Goal: Information Seeking & Learning: Learn about a topic

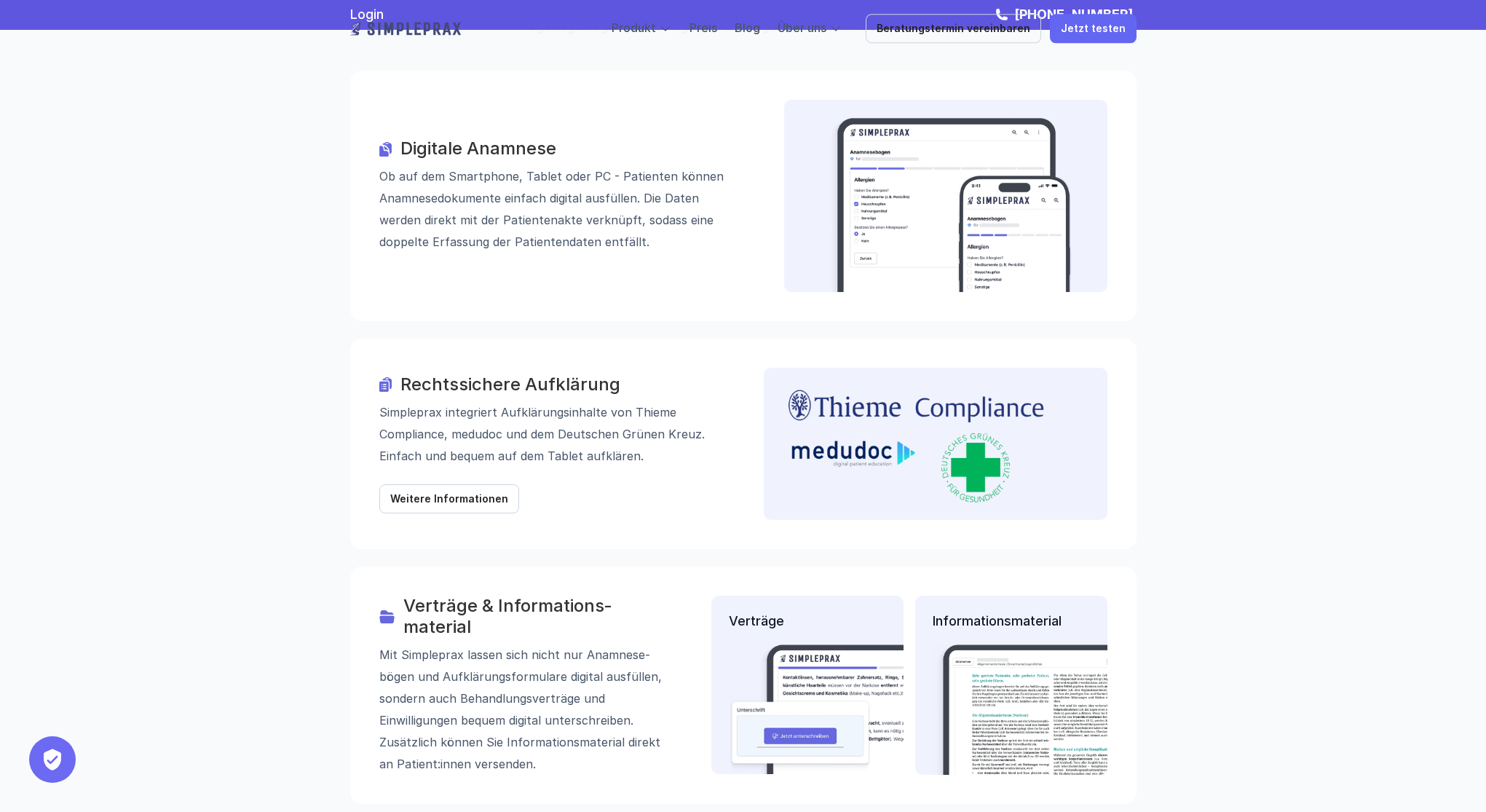
scroll to position [1524, 0]
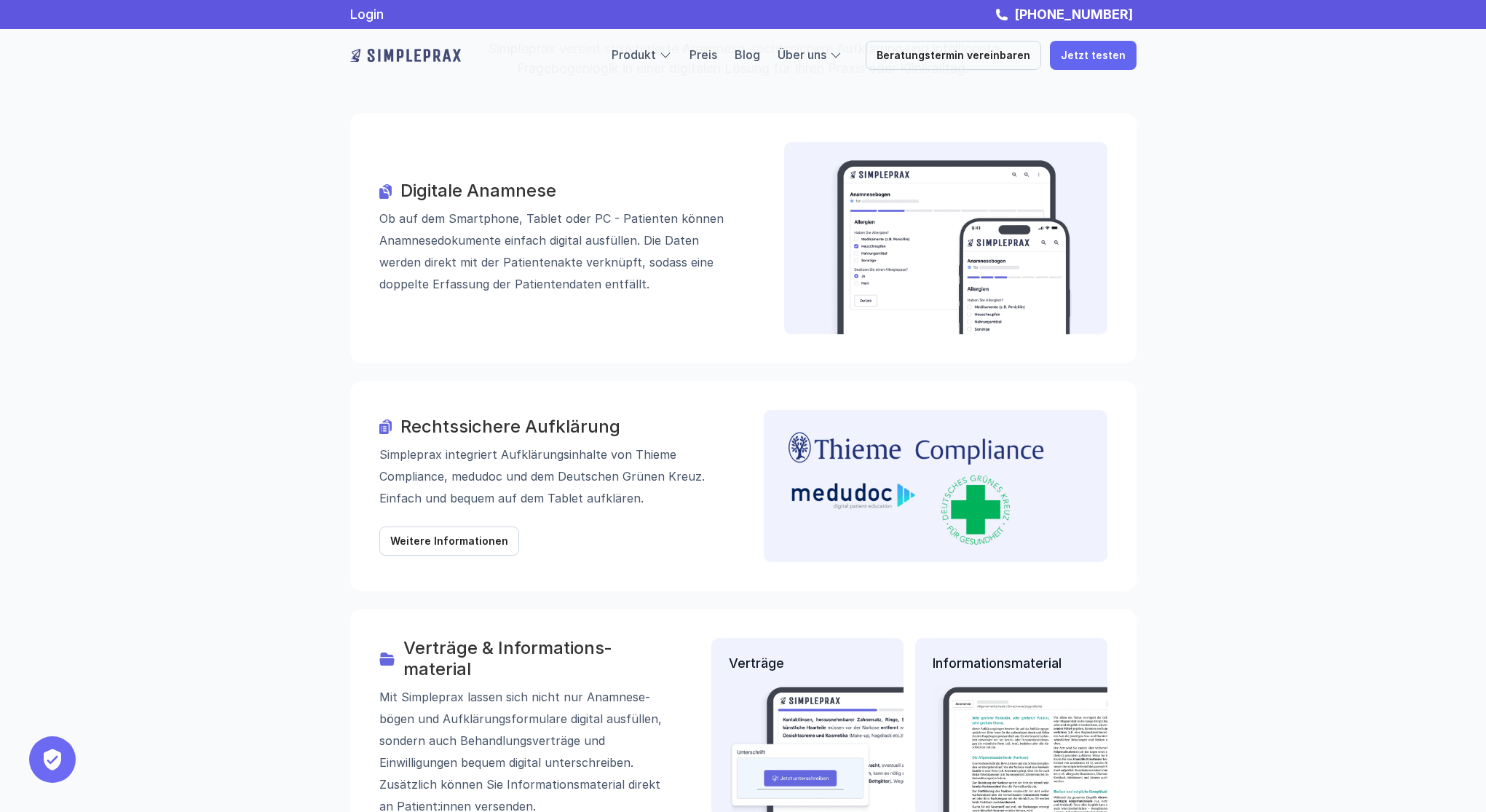
click at [565, 182] on h3 "Digitale Anamnese" at bounding box center [572, 192] width 343 height 21
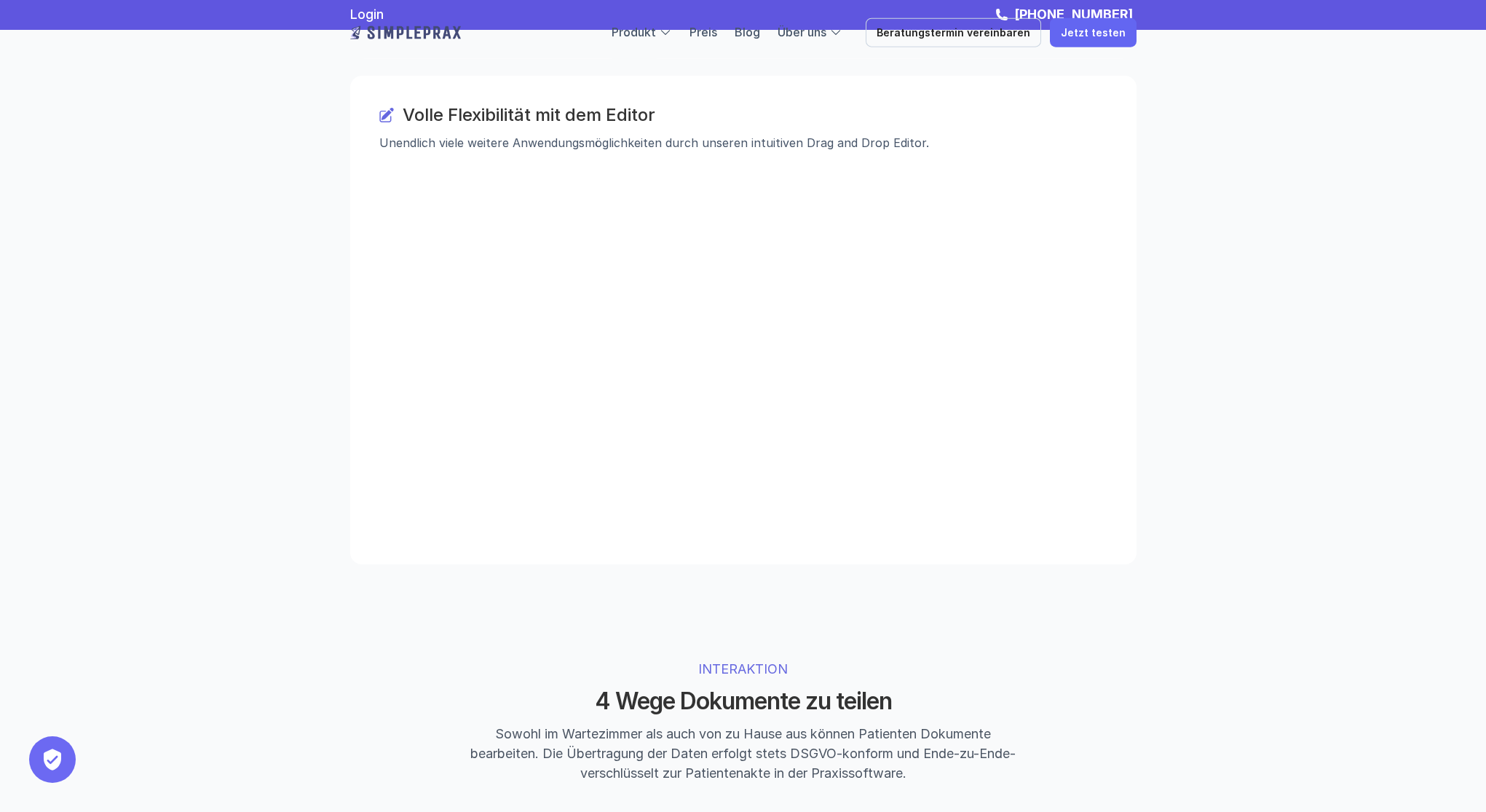
scroll to position [2197, 0]
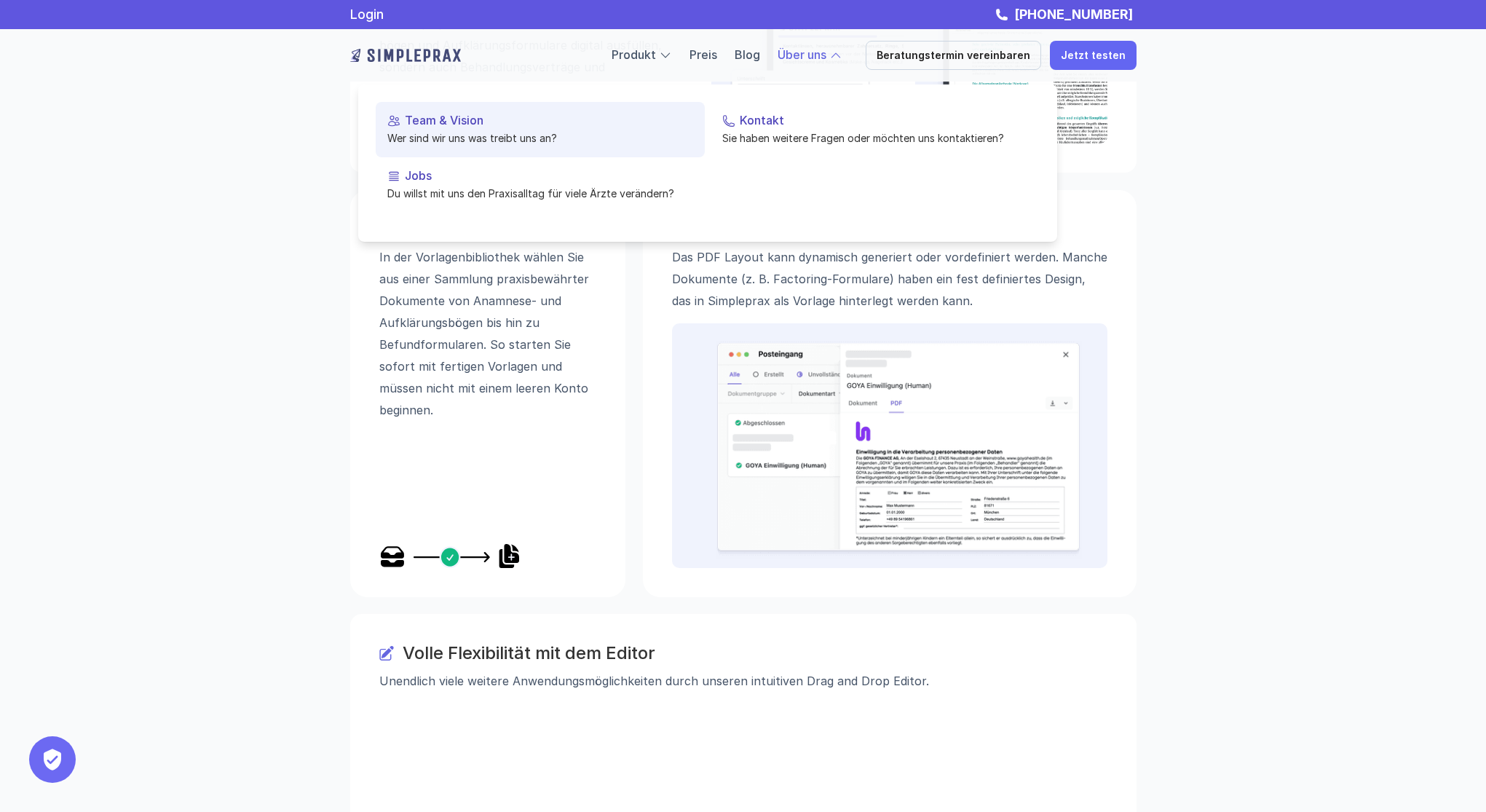
click at [461, 126] on p "Team & Vision" at bounding box center [548, 121] width 288 height 14
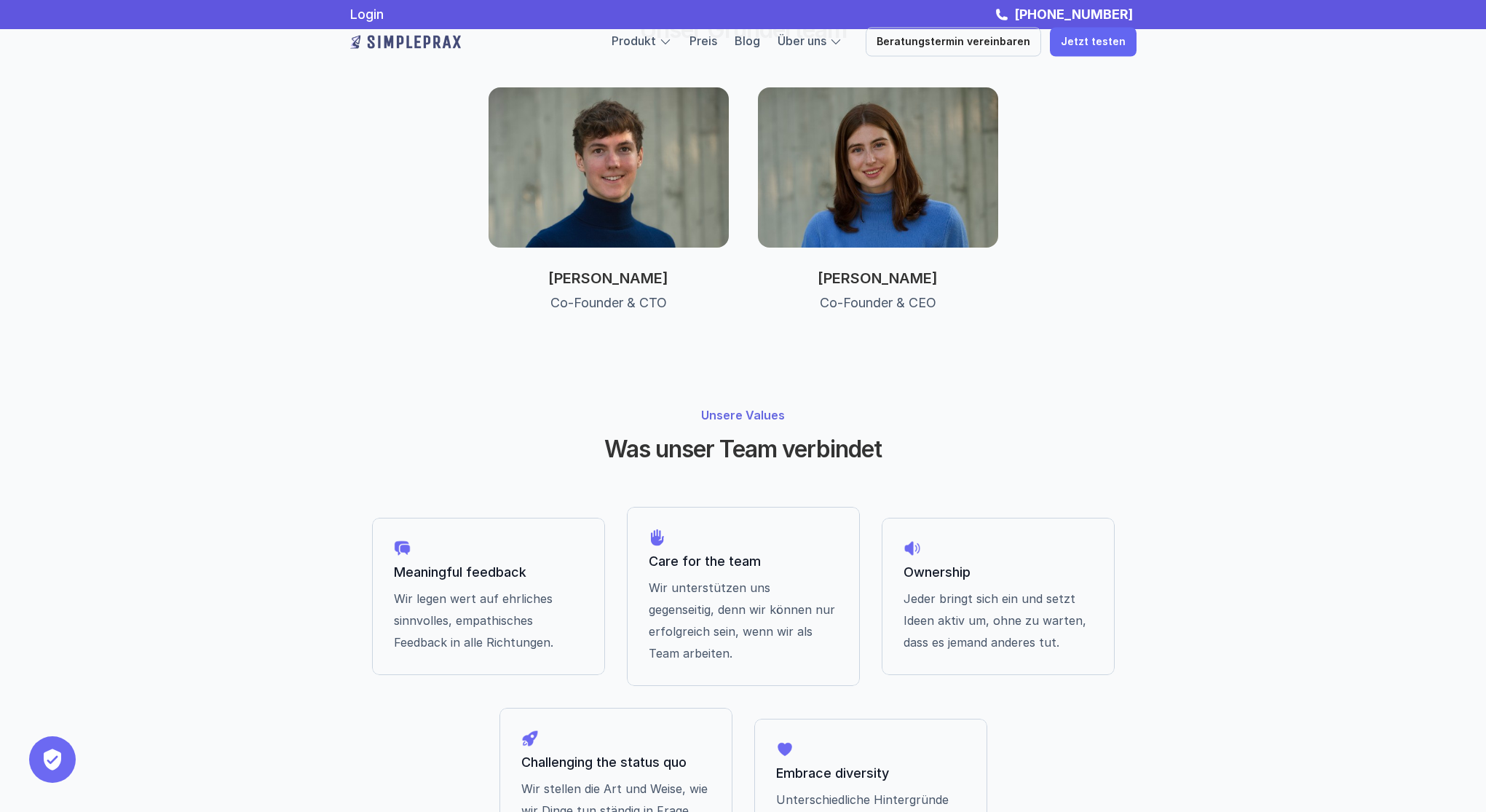
scroll to position [636, 0]
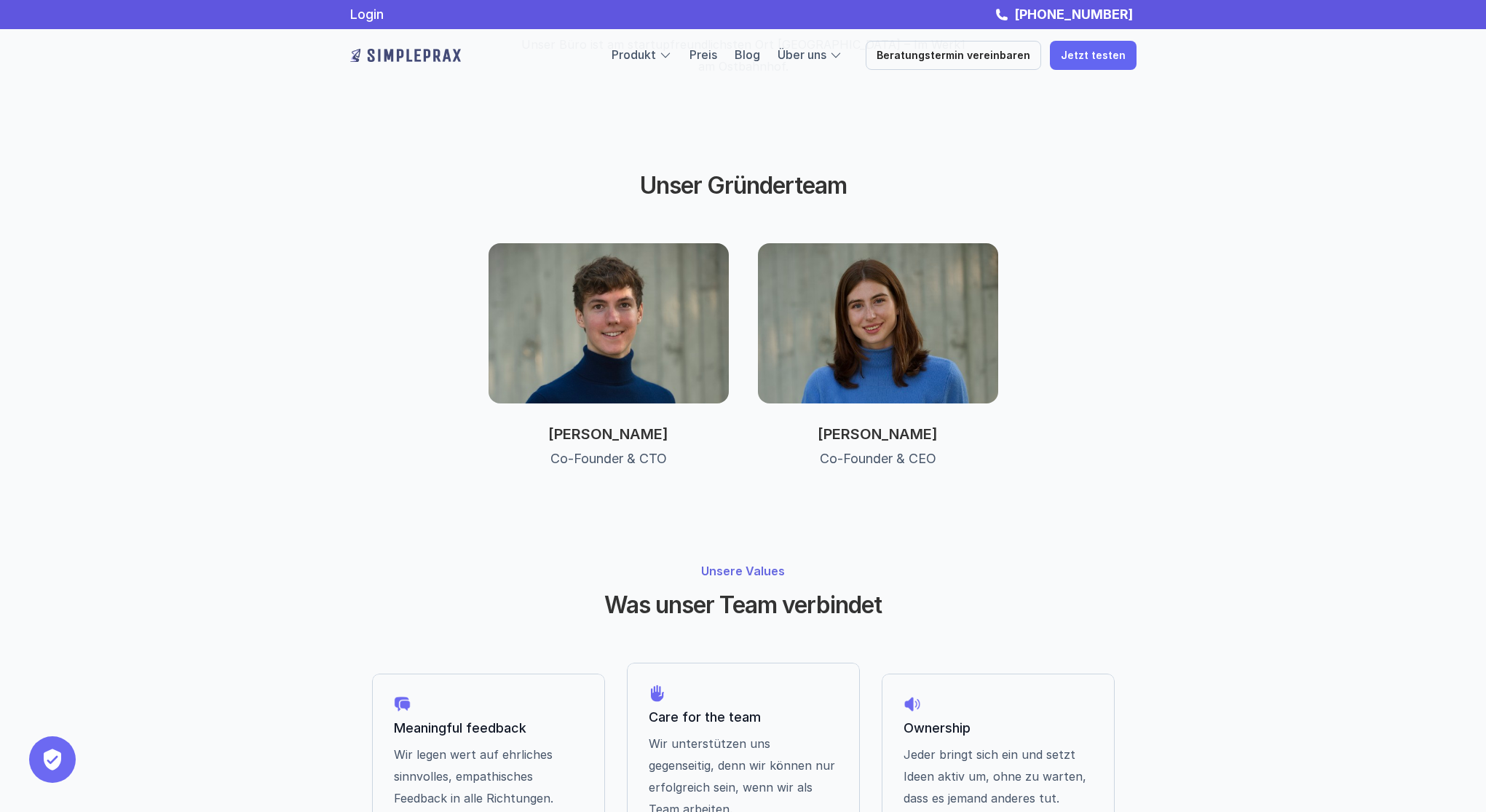
drag, startPoint x: 718, startPoint y: 382, endPoint x: 488, endPoint y: 369, distance: 230.4
click at [488, 403] on div "[PERSON_NAME] Co-Founder & CTO" at bounding box center [608, 435] width 240 height 64
copy p "[PERSON_NAME]"
drag, startPoint x: 942, startPoint y: 388, endPoint x: 814, endPoint y: 383, distance: 128.1
click at [814, 425] on p "[PERSON_NAME]" at bounding box center [877, 434] width 240 height 18
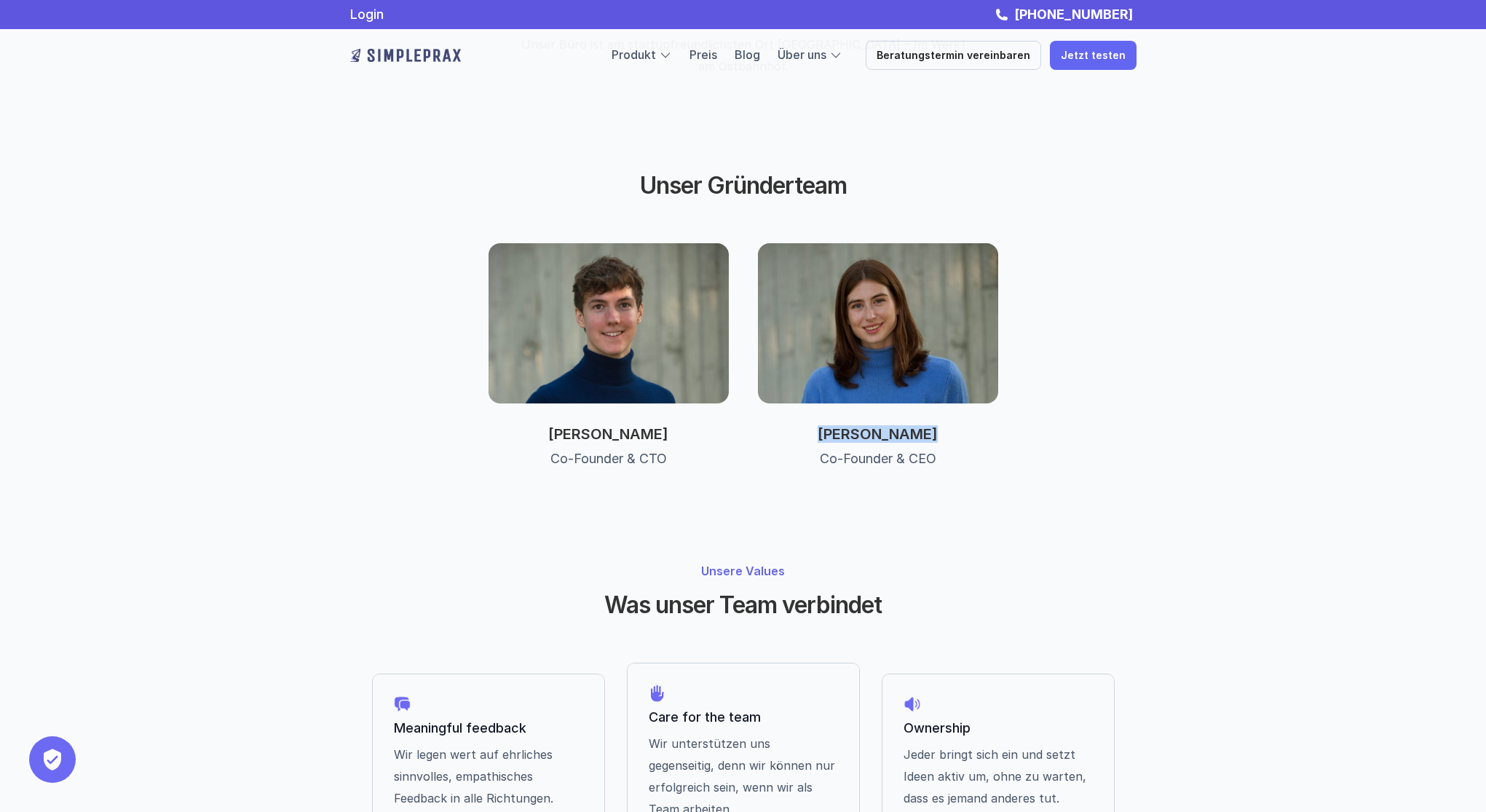
copy p "[PERSON_NAME]"
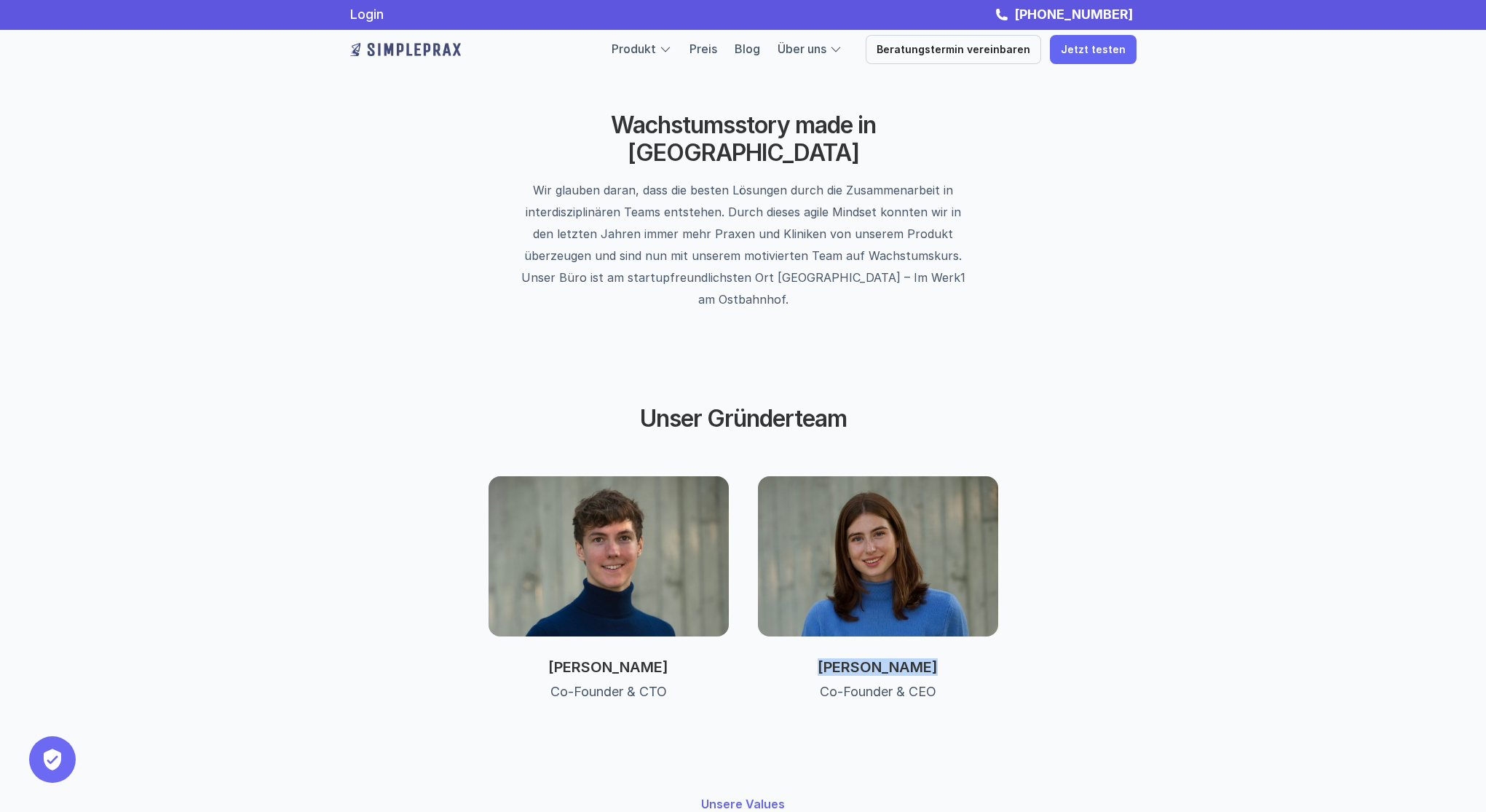
scroll to position [0, 0]
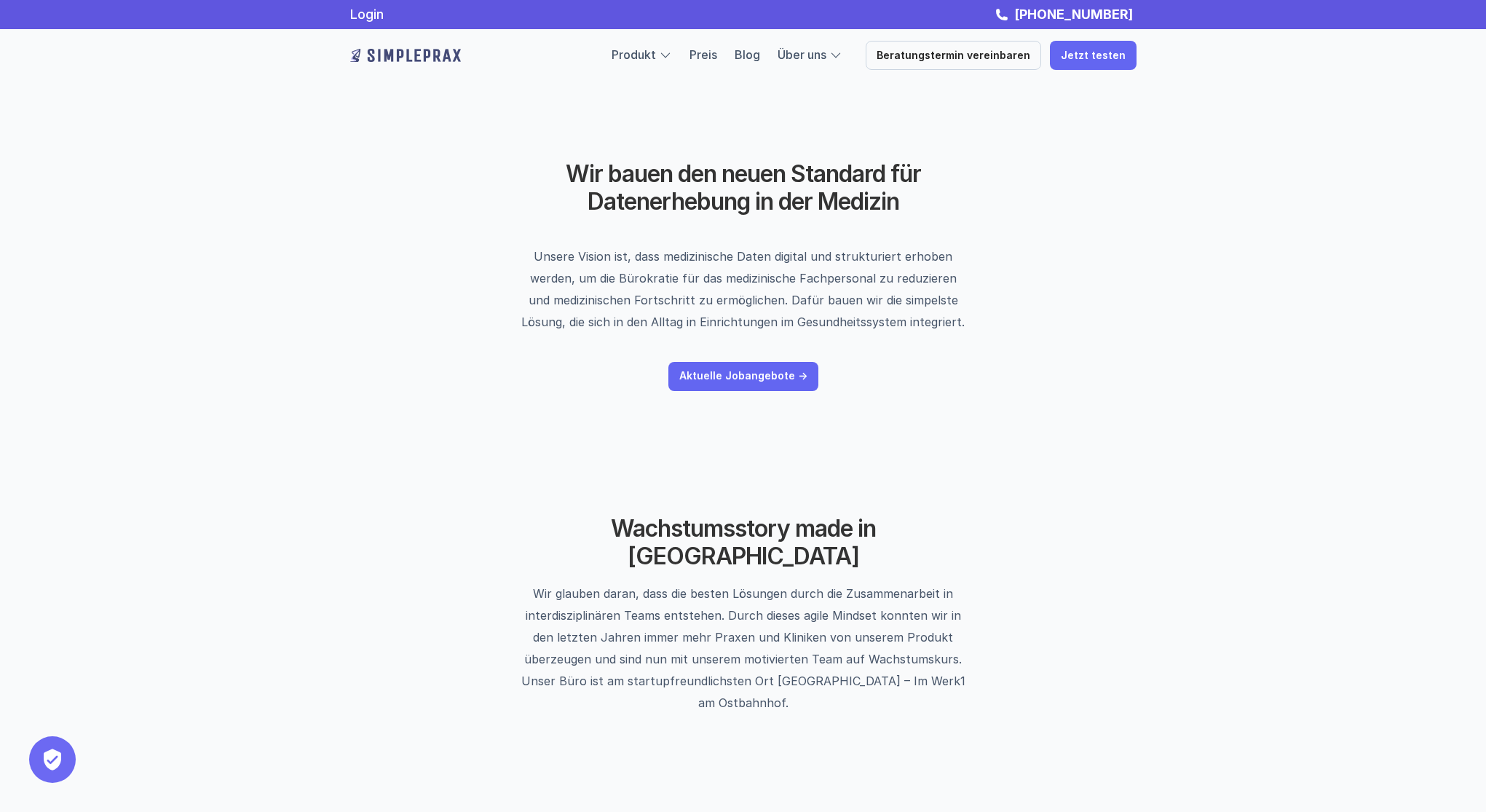
click at [810, 502] on div "Wachstumsstory made in [GEOGRAPHIC_DATA] Wir glauben daran, dass die besten Lös…" at bounding box center [743, 614] width 873 height 286
click at [717, 57] on link "Preis" at bounding box center [702, 54] width 28 height 14
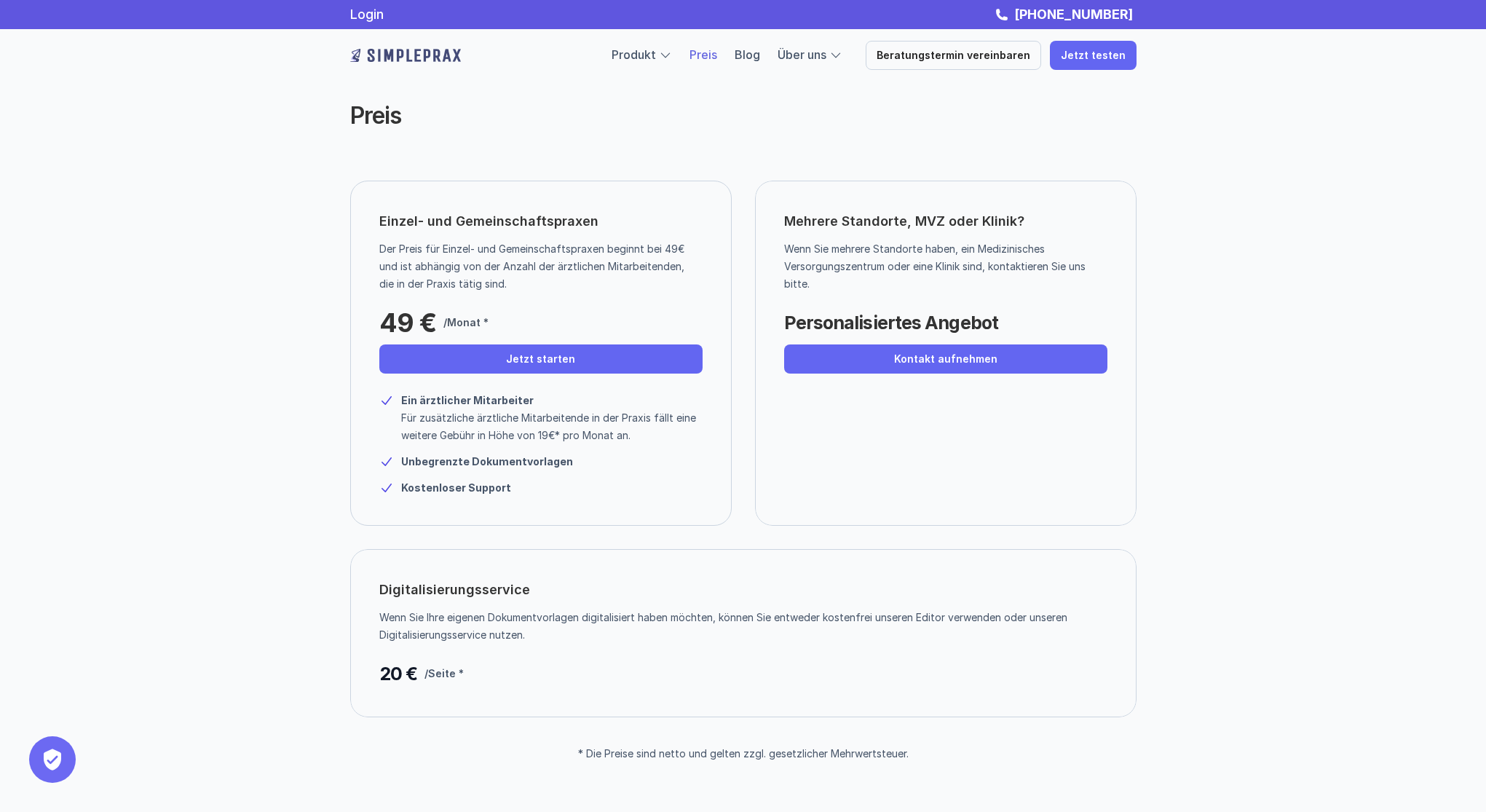
click at [923, 185] on div "Mehrere Standorte, MVZ oder Klinik? Wenn Sie mehrere Standorte haben, ein Mediz…" at bounding box center [946, 353] width 382 height 345
click at [760, 59] on link "Blog" at bounding box center [747, 54] width 25 height 14
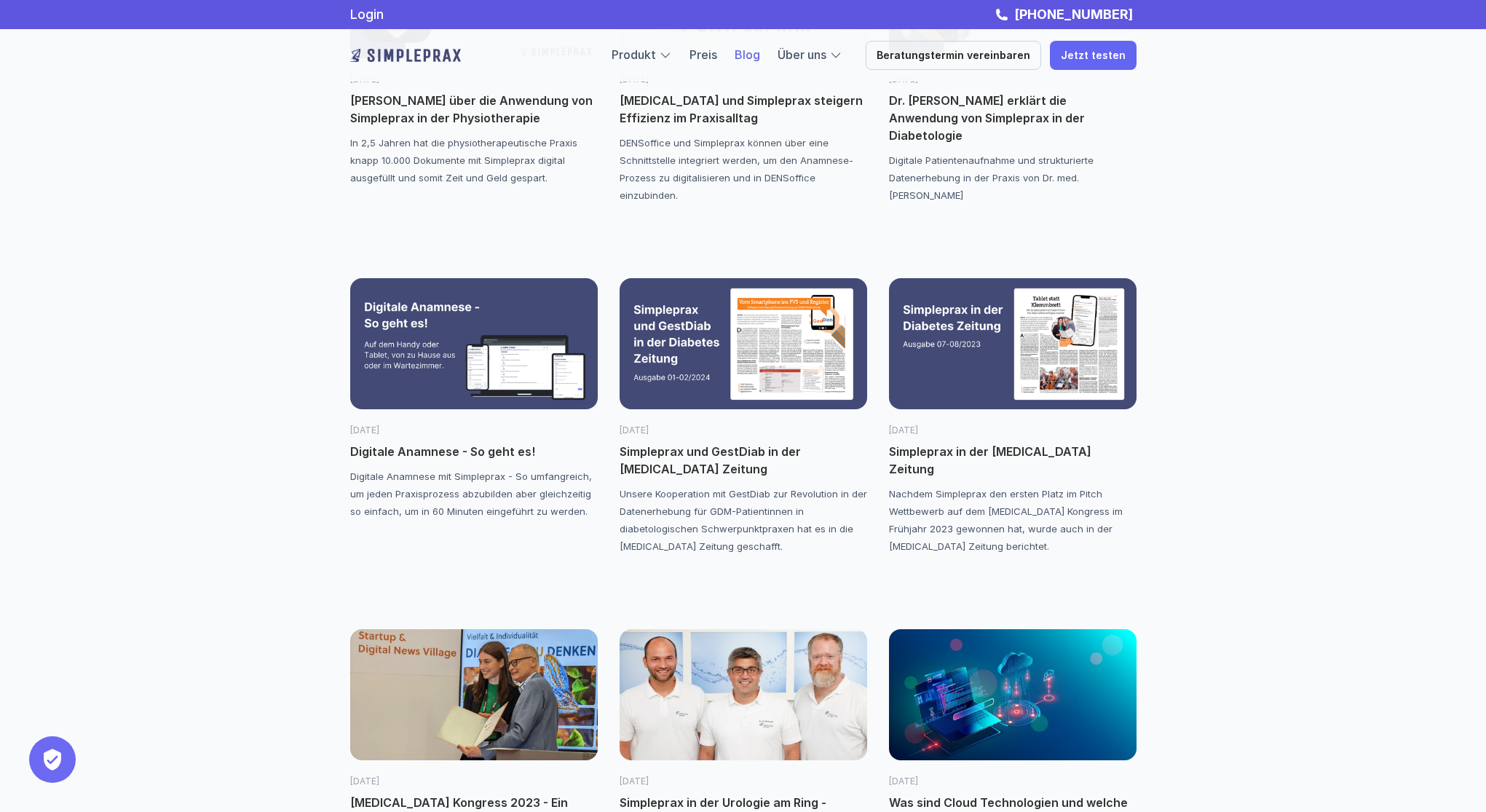
scroll to position [1703, 0]
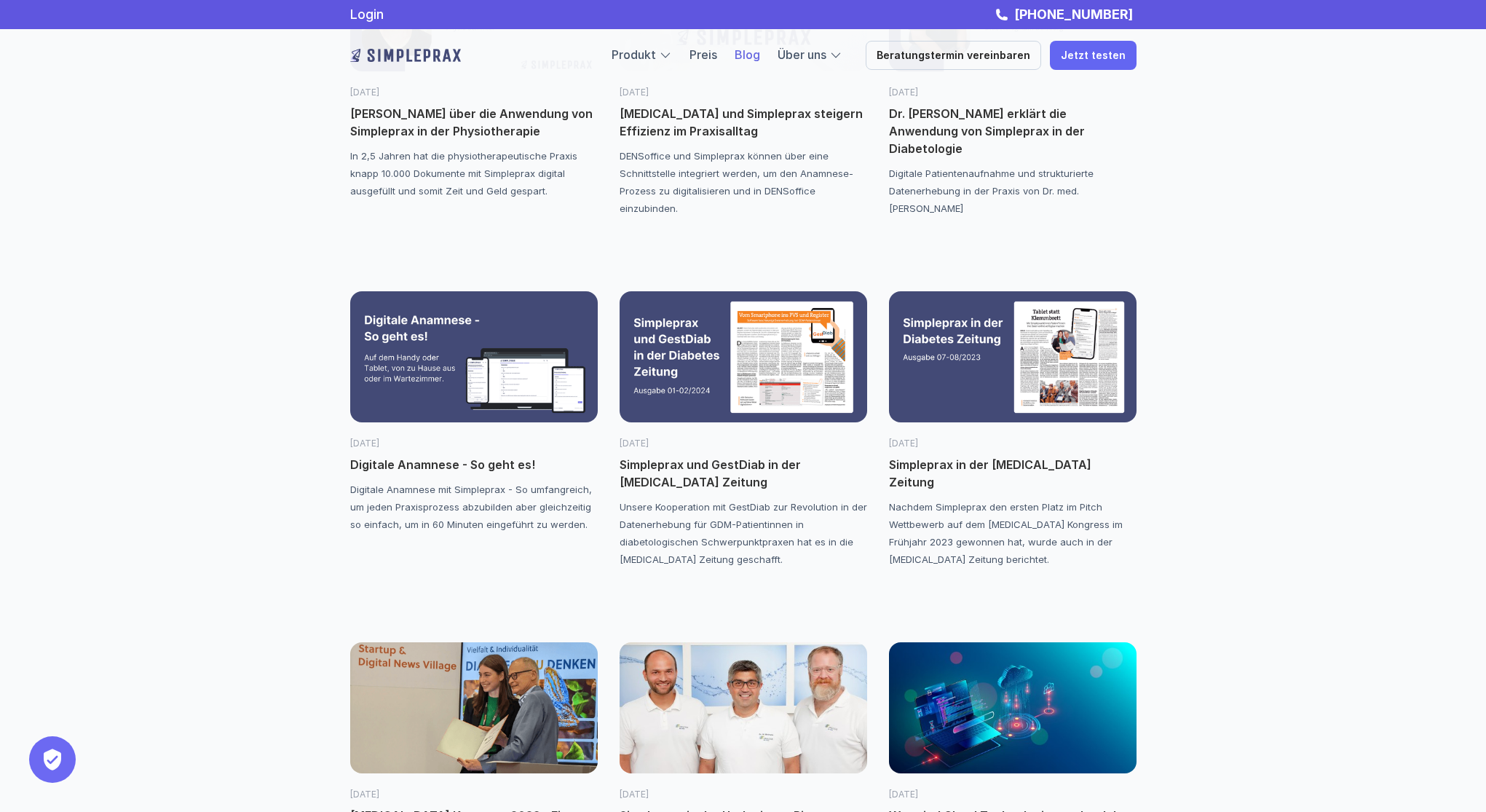
click at [438, 321] on img at bounding box center [474, 357] width 248 height 131
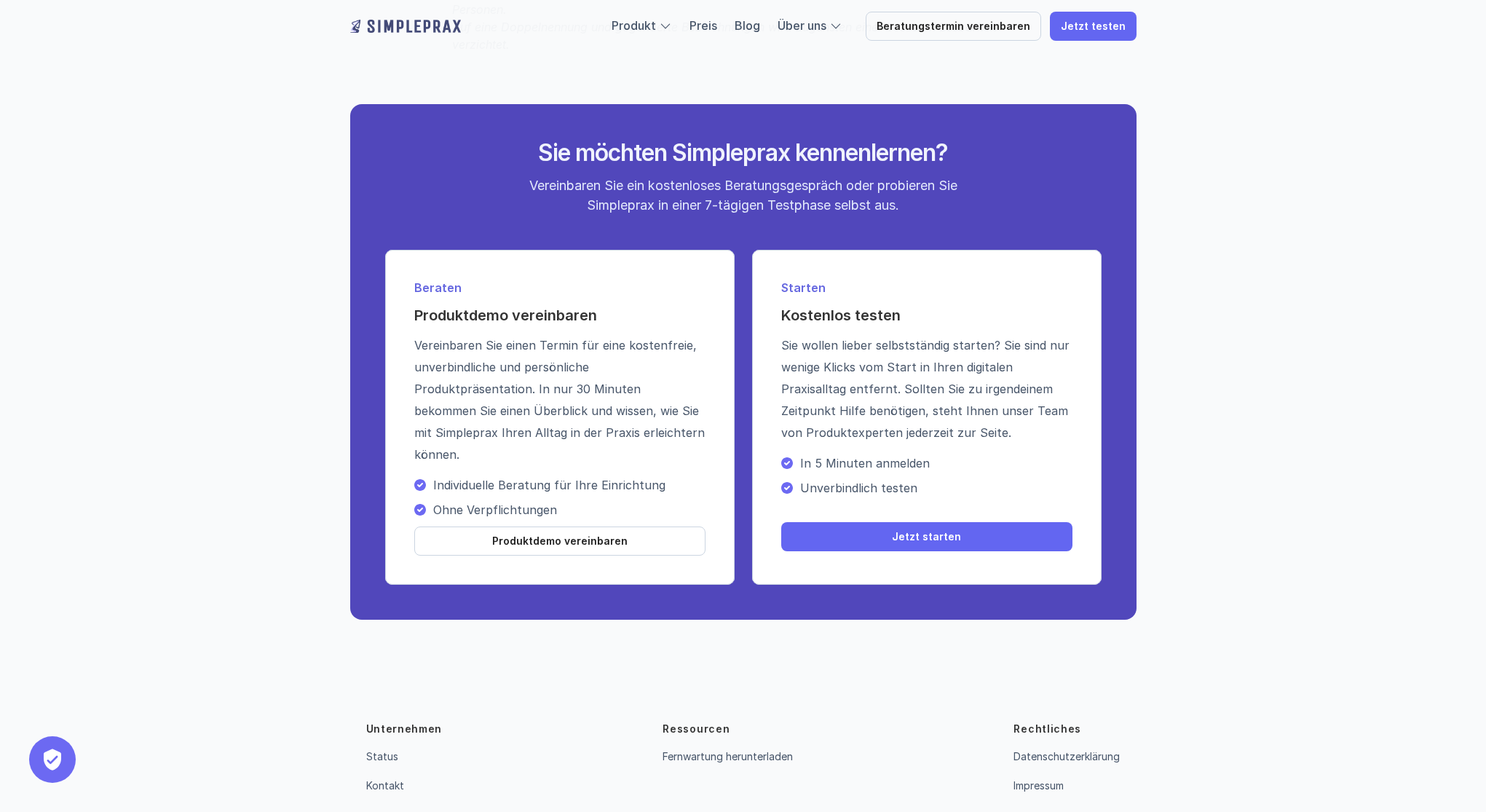
scroll to position [2459, 0]
